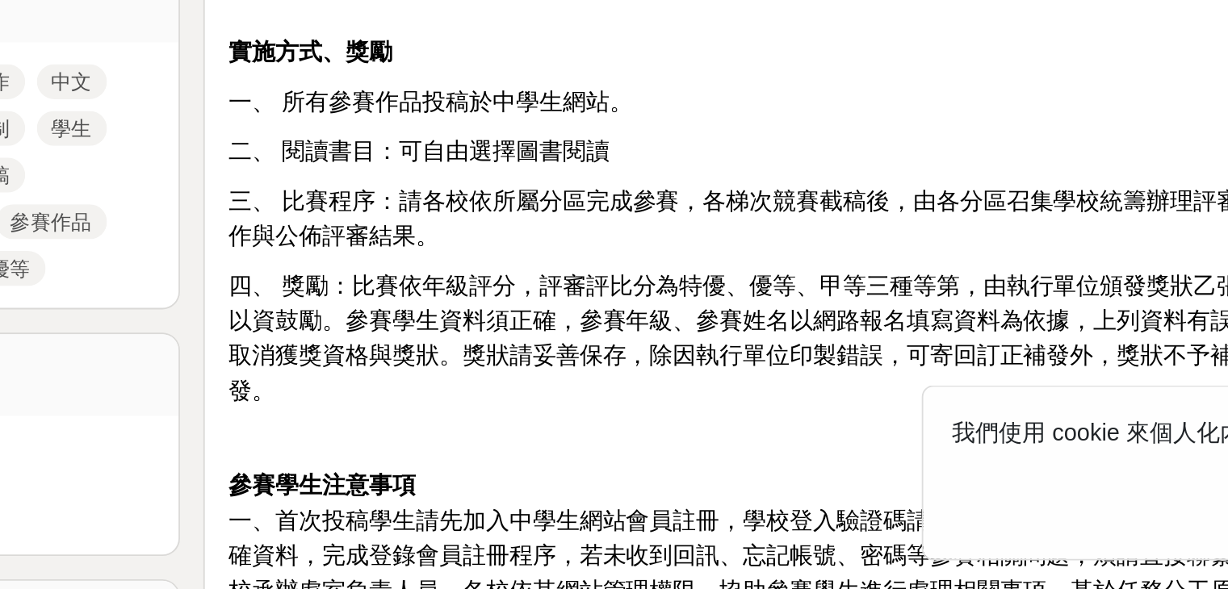
scroll to position [392, 0]
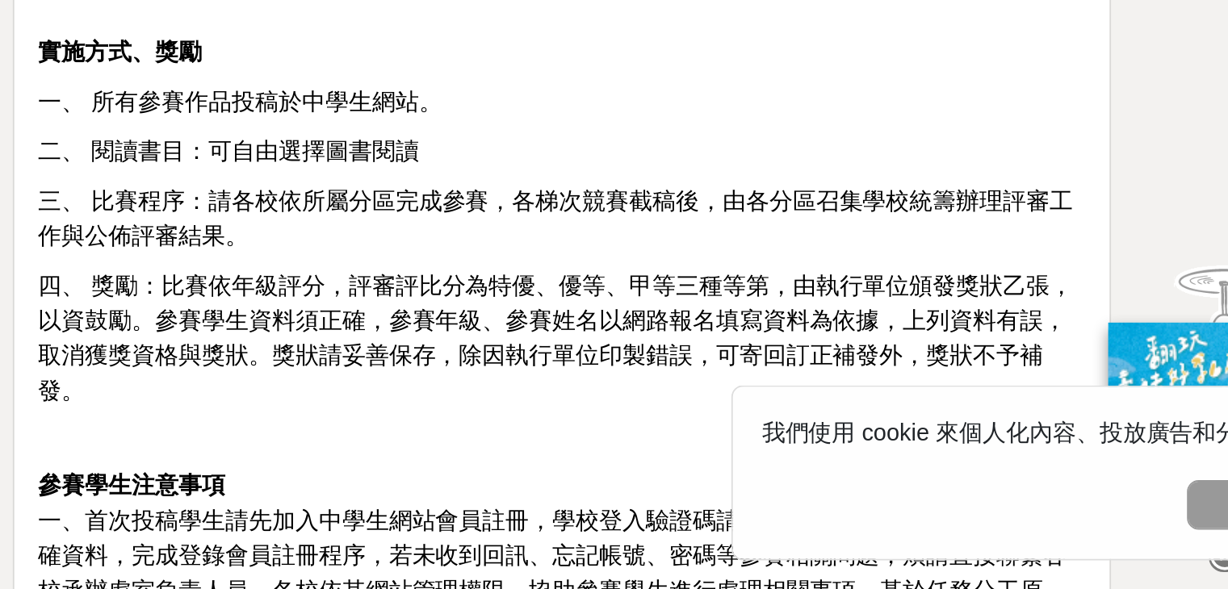
click at [666, 443] on span "四、 獎勵：比賽依年級評分，評審評比分為特優、優等、甲等三種等第，由執行單位頒發獎狀乙張，以資鼓勵。參賽學生資料須正確，參賽年級、參賽姓名以網路報名填寫資料為…" at bounding box center [765, 450] width 572 height 72
drag, startPoint x: 0, startPoint y: 0, endPoint x: 666, endPoint y: 443, distance: 799.9
click at [666, 443] on span "四、 獎勵：比賽依年級評分，評審評比分為特優、優等、甲等三種等第，由執行單位頒發獎狀乙張，以資鼓勵。參賽學生資料須正確，參賽年級、參賽姓名以網路報名填寫資料為…" at bounding box center [765, 450] width 572 height 72
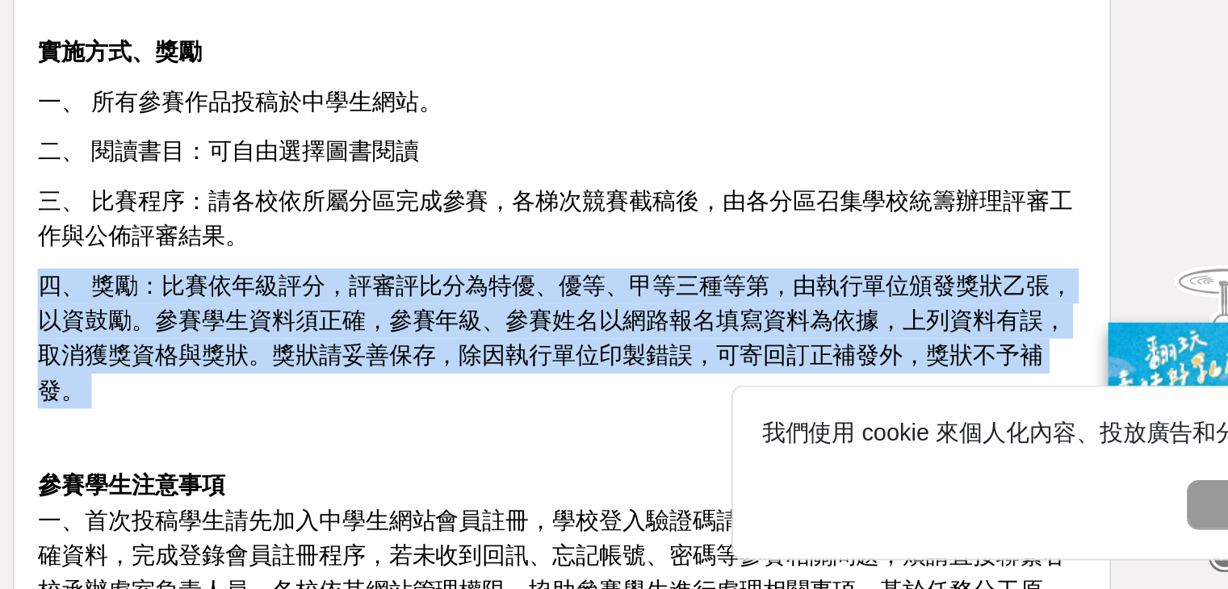
click at [666, 443] on span "四、 獎勵：比賽依年級評分，評審評比分為特優、優等、甲等三種等第，由執行單位頒發獎狀乙張，以資鼓勵。參賽學生資料須正確，參賽年級、參賽姓名以網路報名填寫資料為…" at bounding box center [765, 450] width 572 height 72
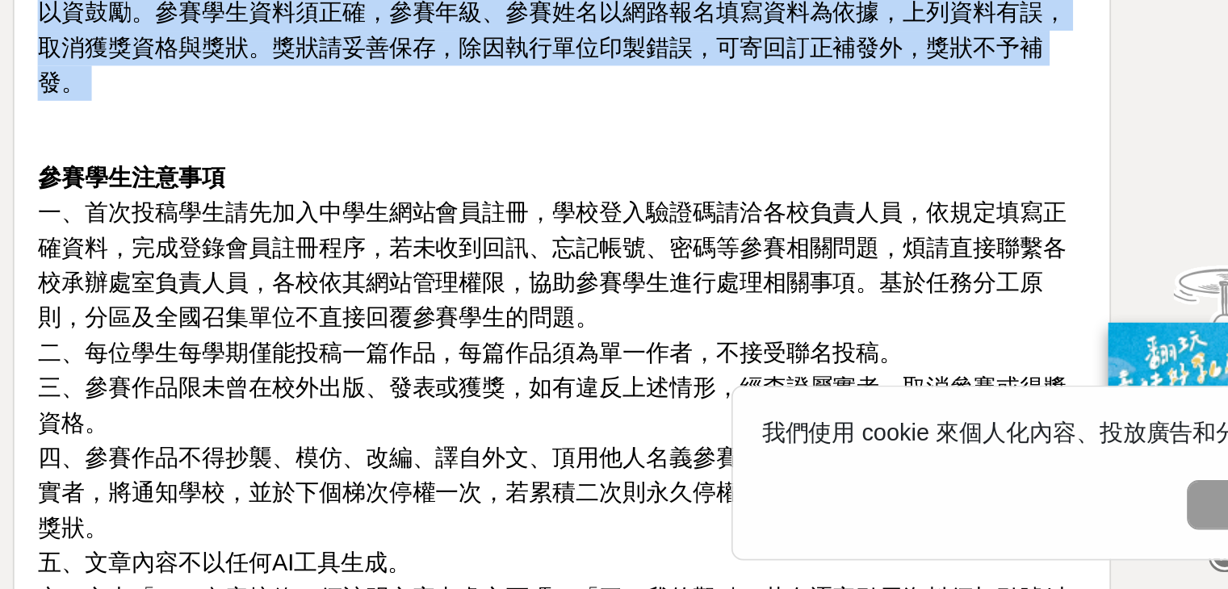
scroll to position [805, 0]
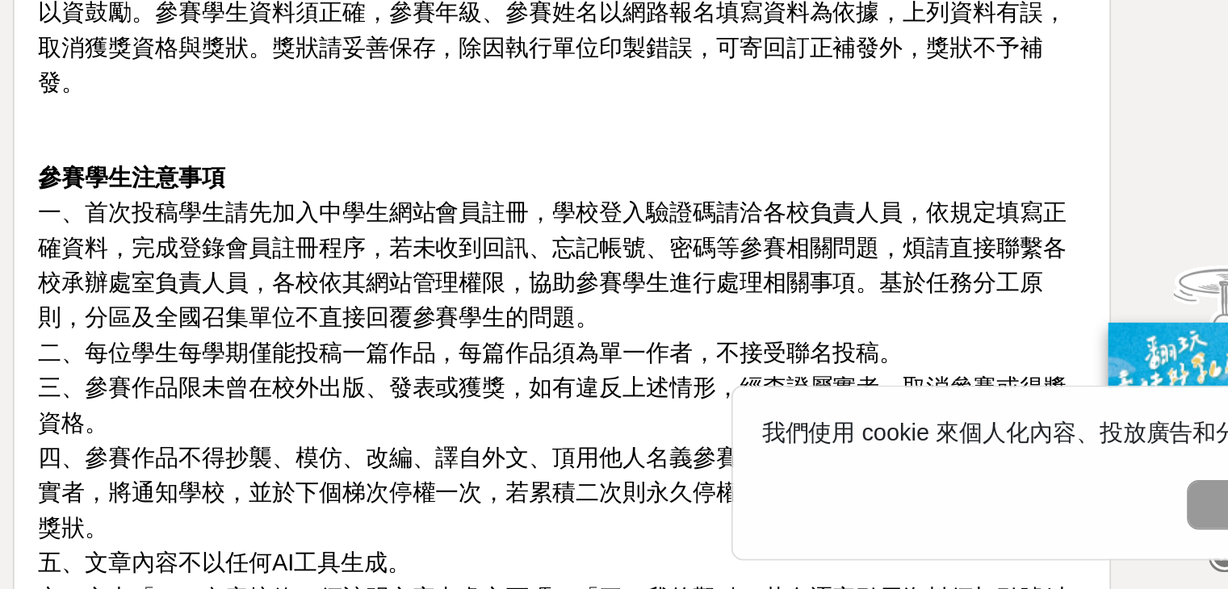
click at [666, 443] on span "一、首次投稿學生請先加入中學生網站會員註冊，學校登入驗證碼請洽各校負責人員，依規定填寫正確資料，完成登錄會員註冊程序，若未收到回訊、忘記帳號、密碼等參賽相關問…" at bounding box center [763, 410] width 568 height 72
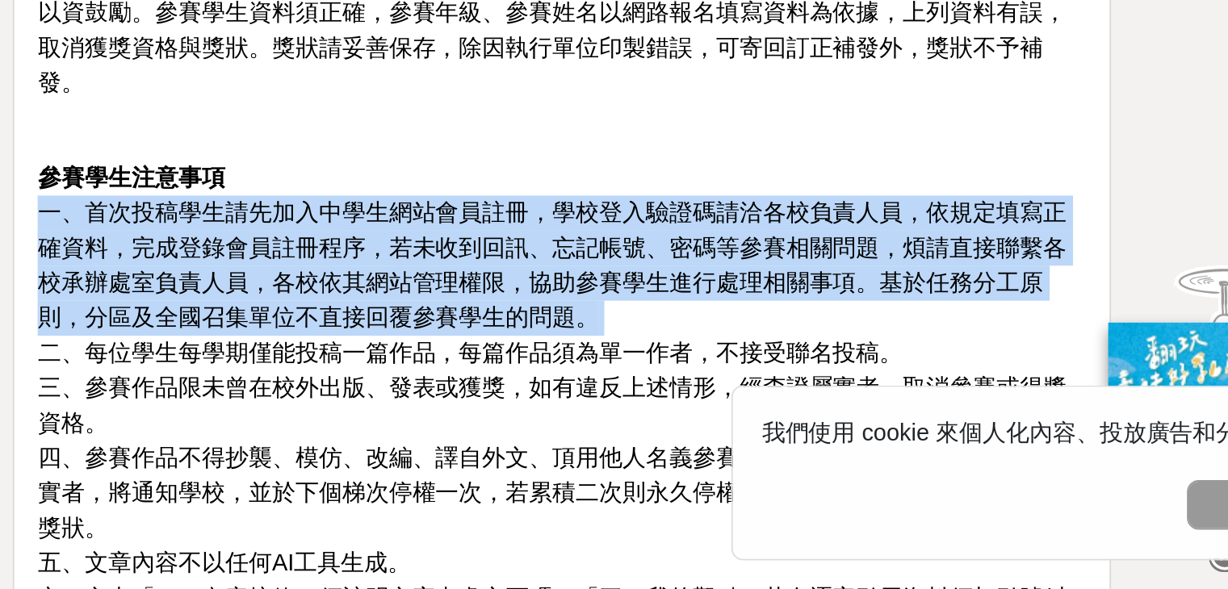
click at [666, 443] on span "一、首次投稿學生請先加入中學生網站會員註冊，學校登入驗證碼請洽各校負責人員，依規定填寫正確資料，完成登錄會員註冊程序，若未收到回訊、忘記帳號、密碼等參賽相關問…" at bounding box center [763, 410] width 568 height 72
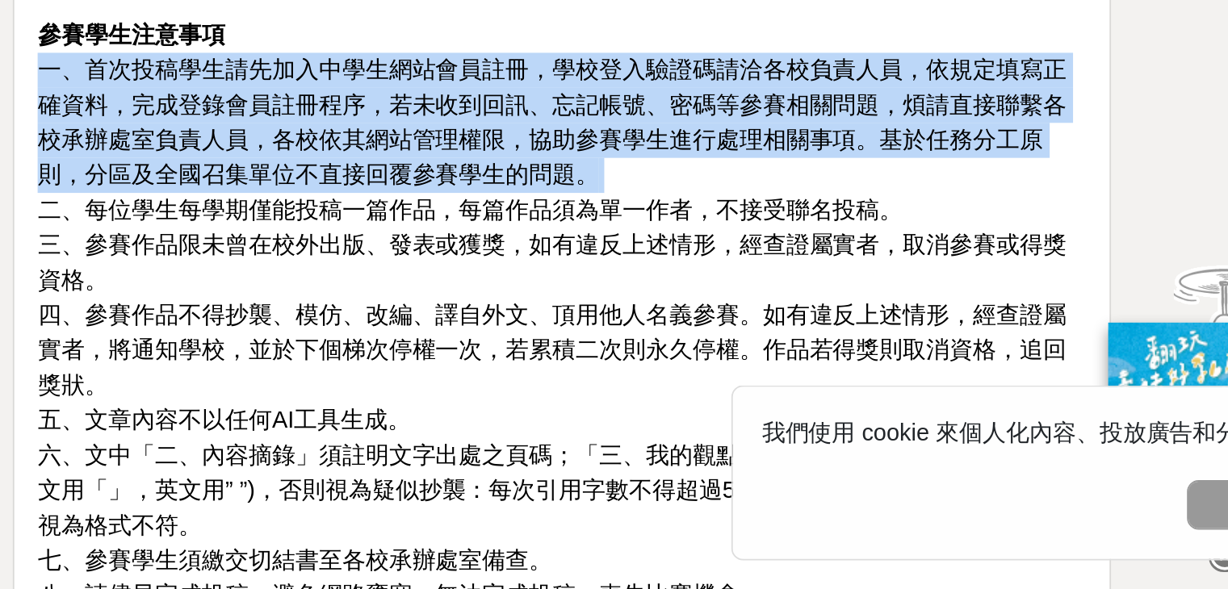
scroll to position [890, 0]
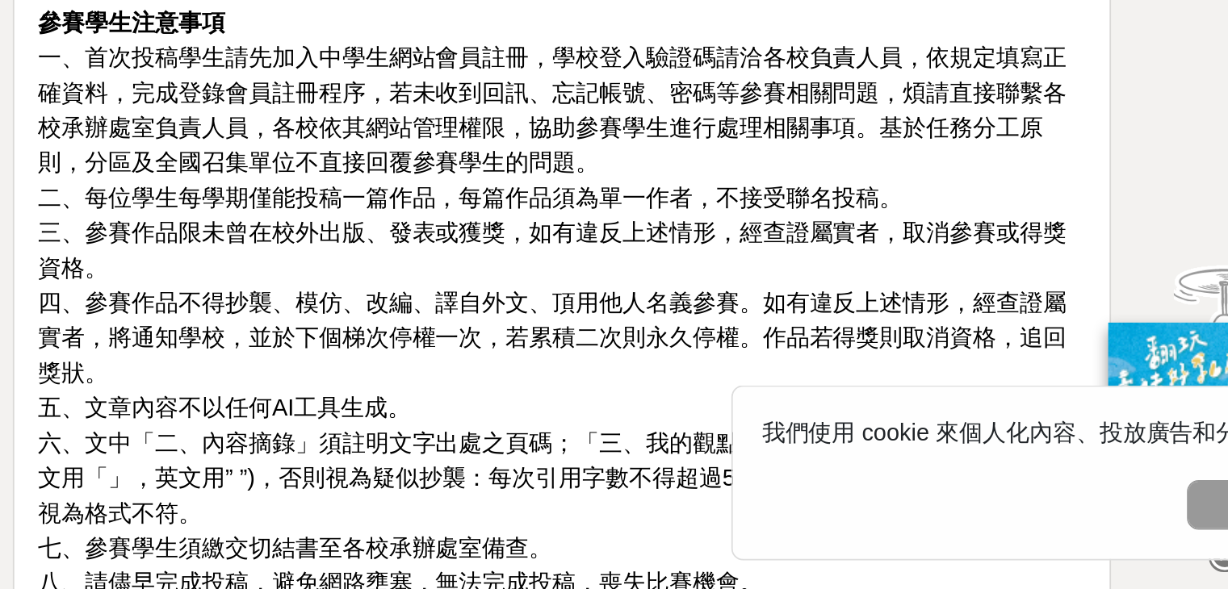
click at [666, 443] on span "四、參賽作品不得抄襲、模仿、改編、譯自外文、頂用他人名義參賽。如有違反上述情形，經查證屬實者，將通知學校，並於下個梯次停權一次，若累積二次則永久停權。作品若得…" at bounding box center [763, 450] width 568 height 52
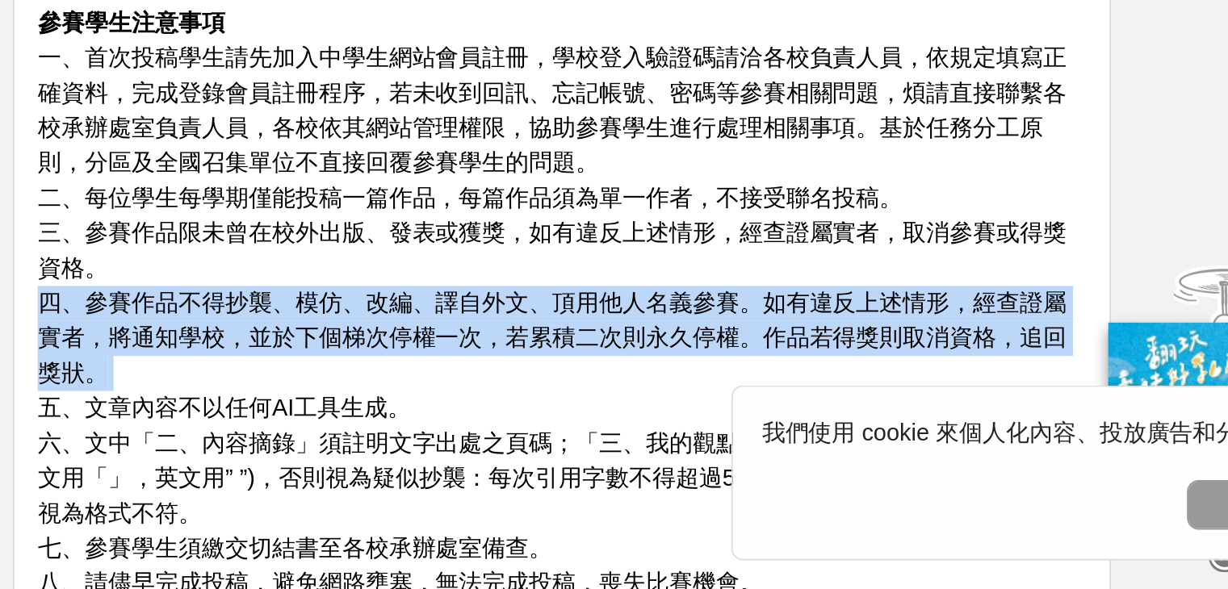
click at [666, 443] on span "四、參賽作品不得抄襲、模仿、改編、譯自外文、頂用他人名義參賽。如有違反上述情形，經查證屬實者，將通知學校，並於下個梯次停權一次，若累積二次則永久停權。作品若得…" at bounding box center [763, 450] width 568 height 52
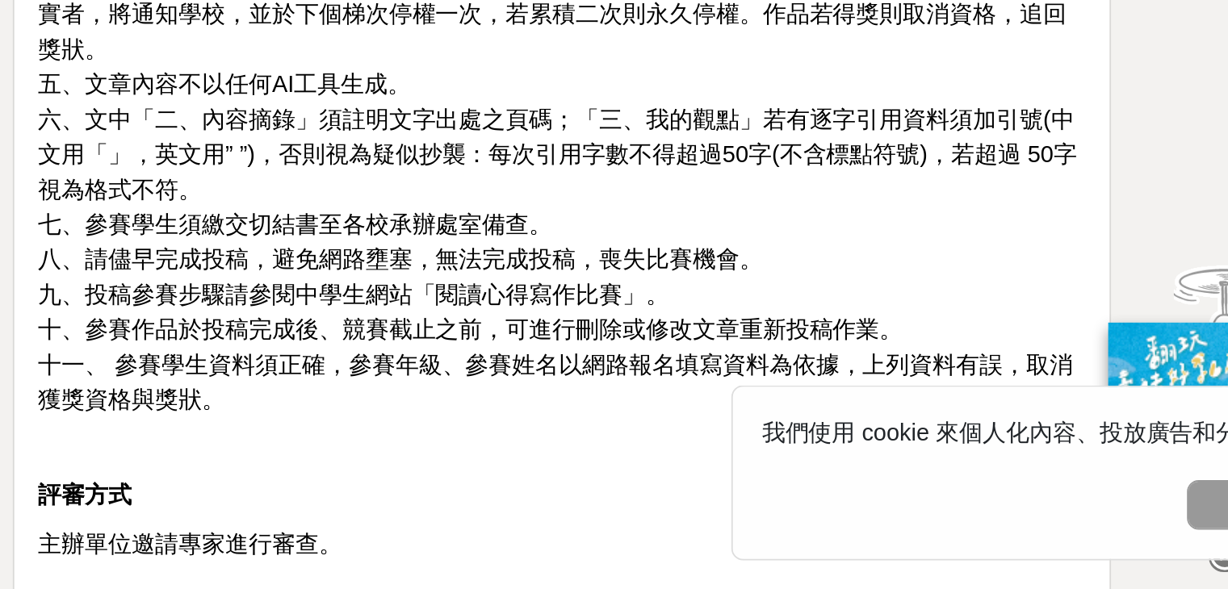
click at [666, 443] on span "十、參賽作品於投稿完成後、競賽截止之前，可進行刪除或修改文章重新投稿作業。" at bounding box center [718, 445] width 478 height 14
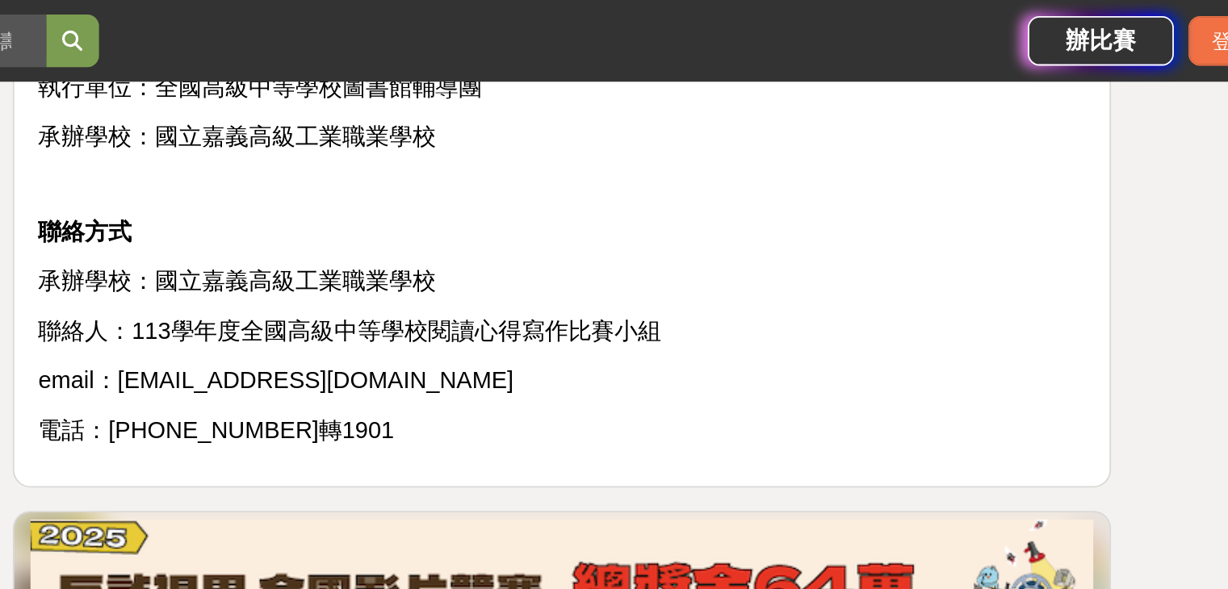
scroll to position [1692, 0]
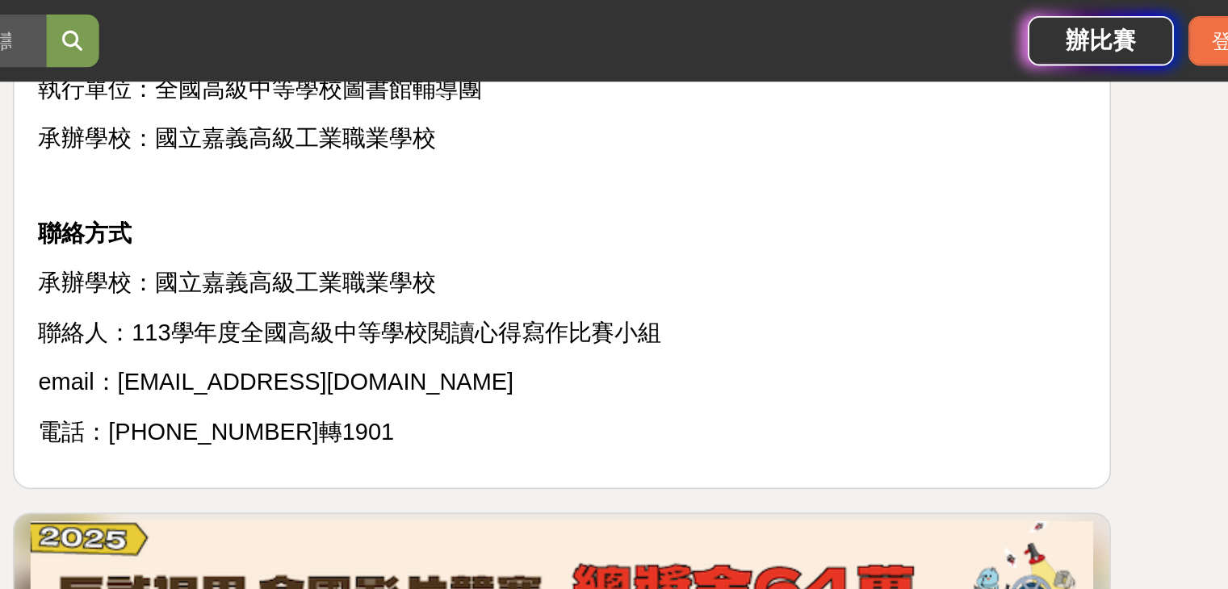
drag, startPoint x: 666, startPoint y: 443, endPoint x: 666, endPoint y: 180, distance: 263.2
click at [666, 180] on span "聯絡人：113學年度全國高級中等學校閱讀心得寫作比賽小組" at bounding box center [651, 184] width 345 height 14
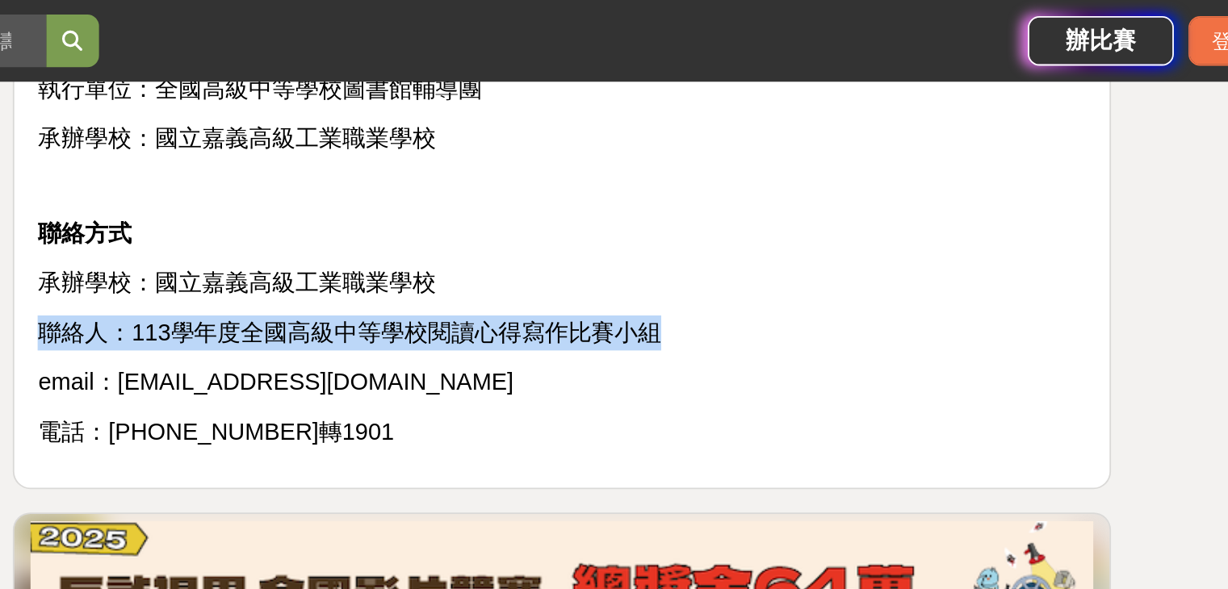
click at [666, 180] on span "聯絡人：113學年度全國高級中等學校閱讀心得寫作比賽小組" at bounding box center [651, 184] width 345 height 14
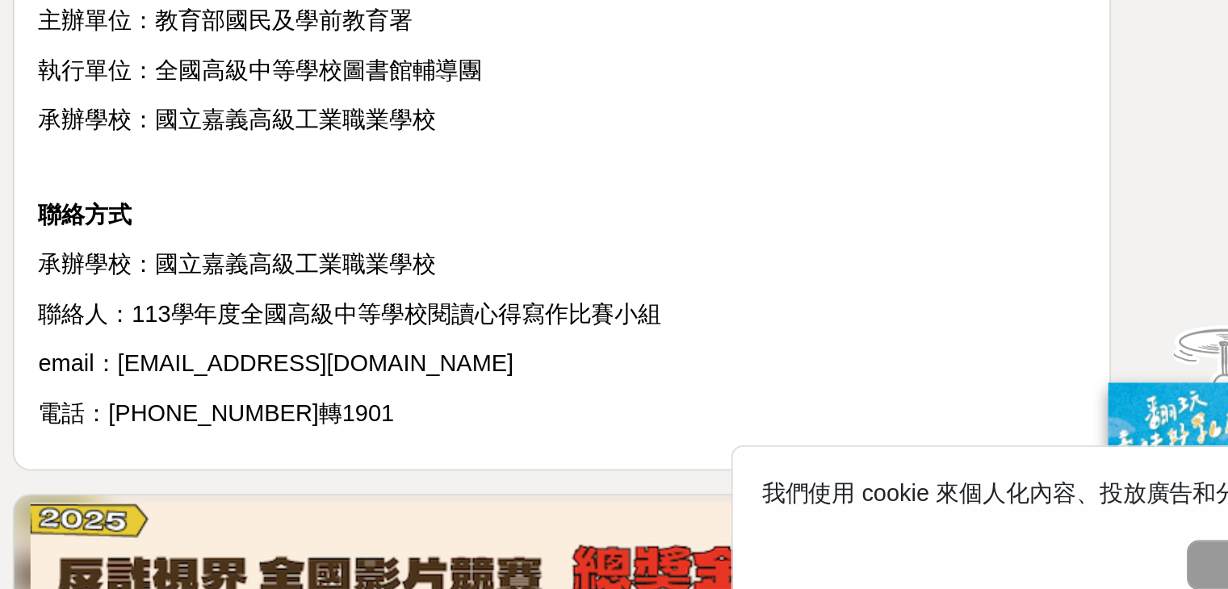
scroll to position [1472, 0]
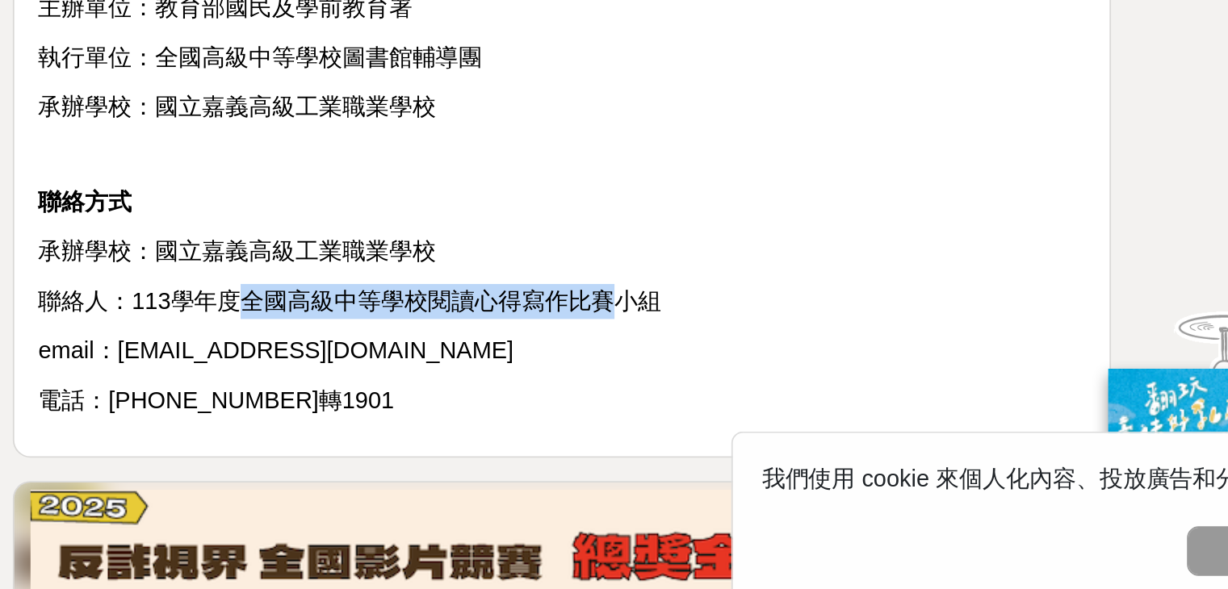
drag, startPoint x: 593, startPoint y: 400, endPoint x: 793, endPoint y: 404, distance: 199.4
click at [793, 404] on span "聯絡人：113學年度全國高級中等學校閱讀心得寫作比賽小組" at bounding box center [651, 404] width 345 height 14
copy span "全國高級中等學校閱讀心得寫作比賽"
